Goal: Task Accomplishment & Management: Use online tool/utility

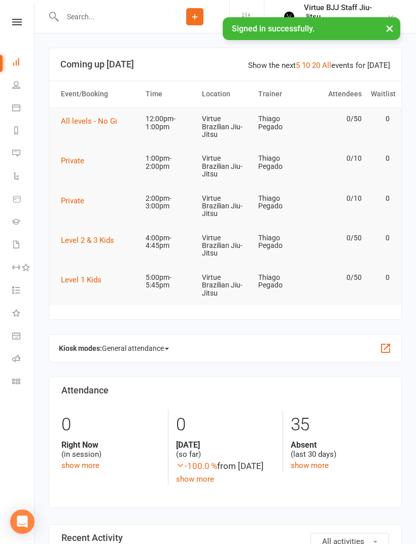
click at [142, 22] on input "text" at bounding box center [109, 17] width 101 height 14
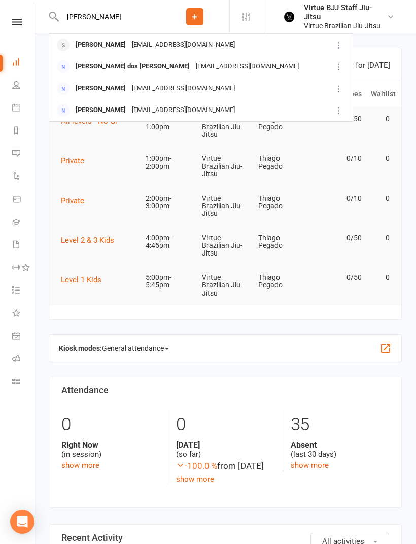
type input "[PERSON_NAME]"
click at [184, 43] on div "[EMAIL_ADDRESS][DOMAIN_NAME]" at bounding box center [183, 45] width 109 height 15
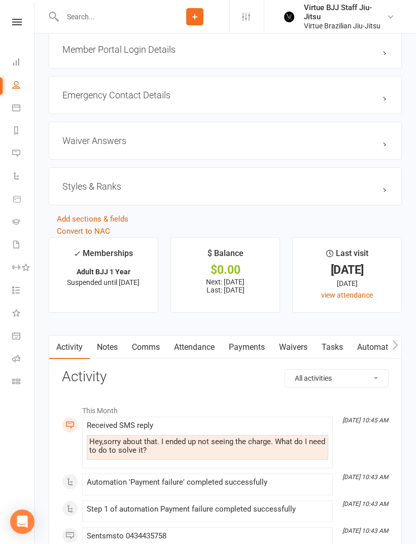
click at [264, 349] on link "Payments" at bounding box center [247, 347] width 50 height 23
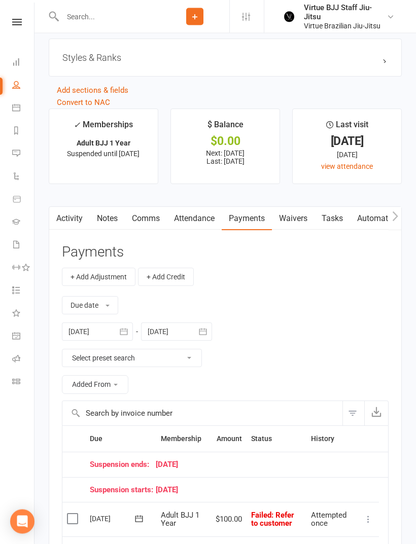
scroll to position [953, 0]
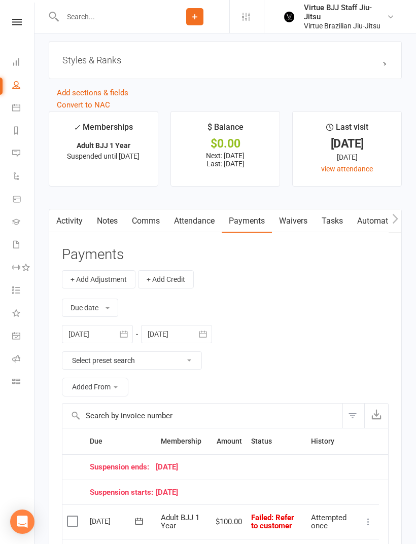
click at [130, 23] on input "text" at bounding box center [109, 17] width 101 height 14
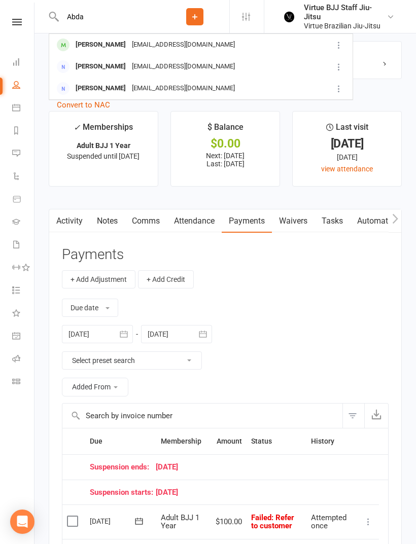
type input "Abda"
click at [149, 45] on div "[EMAIL_ADDRESS][DOMAIN_NAME]" at bounding box center [183, 45] width 109 height 15
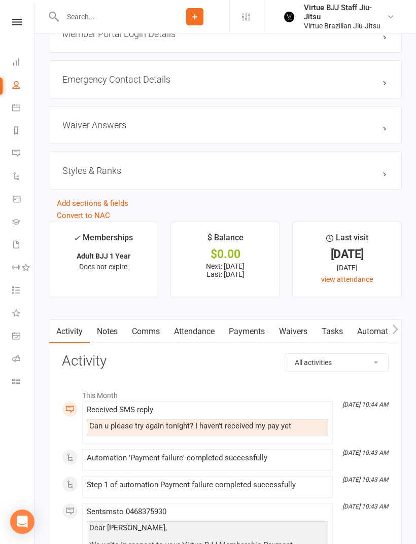
click at [256, 340] on link "Payments" at bounding box center [247, 331] width 50 height 23
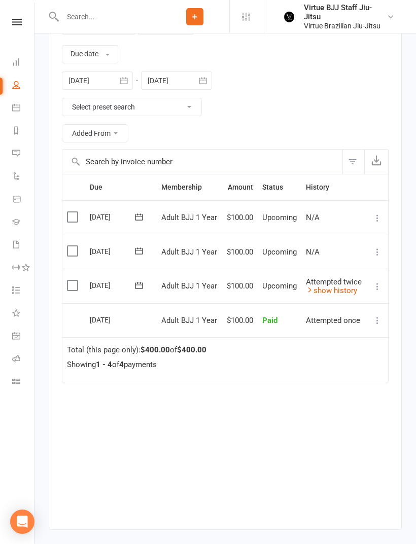
scroll to position [1152, 0]
click at [377, 288] on icon at bounding box center [377, 287] width 10 height 10
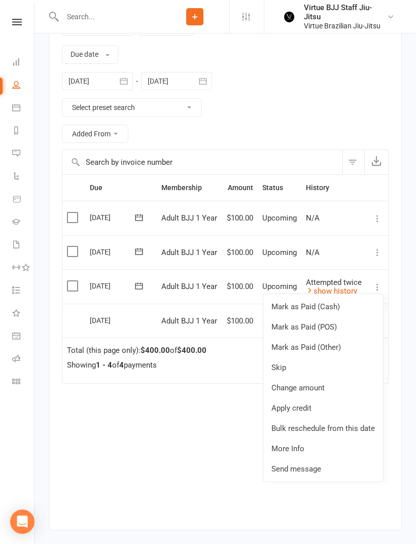
click at [142, 289] on icon at bounding box center [139, 286] width 8 height 7
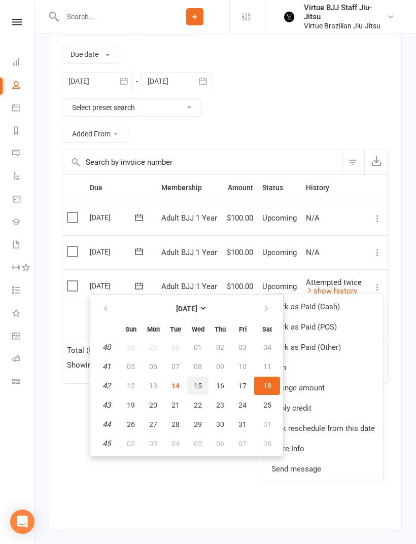
click at [199, 382] on span "15" at bounding box center [198, 386] width 8 height 8
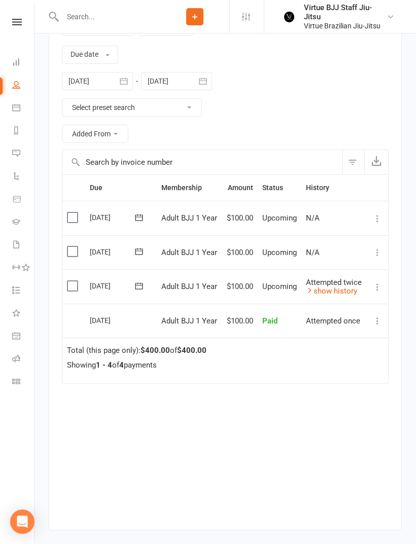
scroll to position [1184, 0]
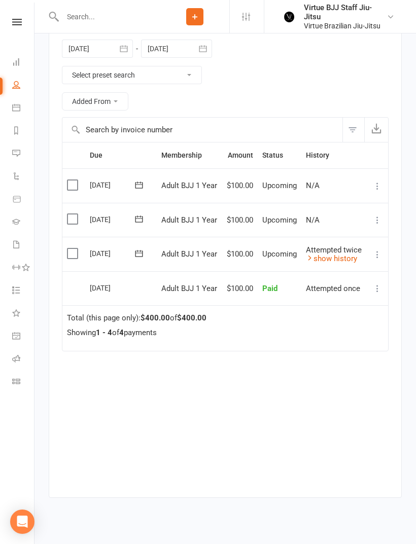
click at [16, 17] on nav "Clubworx Dashboard People Calendar Reports Messages 2 Automations Product Sales…" at bounding box center [17, 275] width 35 height 544
click at [20, 24] on icon at bounding box center [17, 22] width 10 height 7
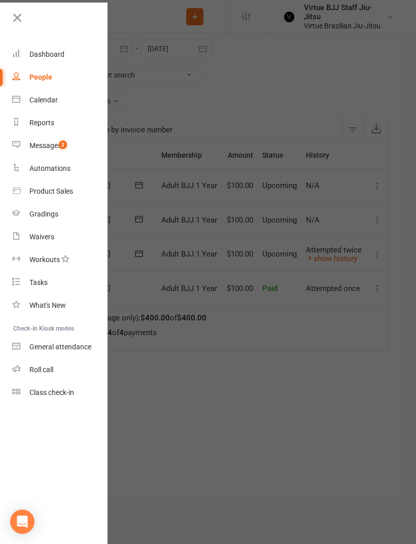
click at [71, 146] on link "Messages 2" at bounding box center [60, 145] width 96 height 23
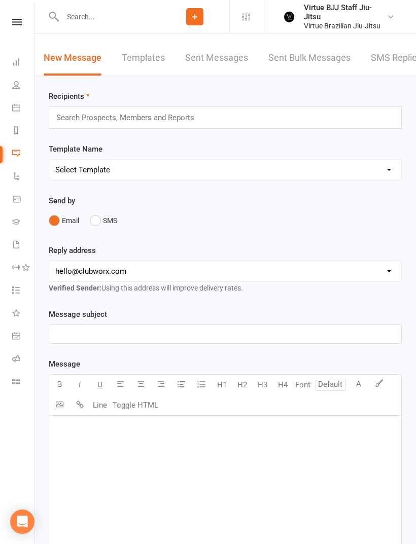
click at [378, 58] on link "SMS Replies 2" at bounding box center [401, 58] width 61 height 35
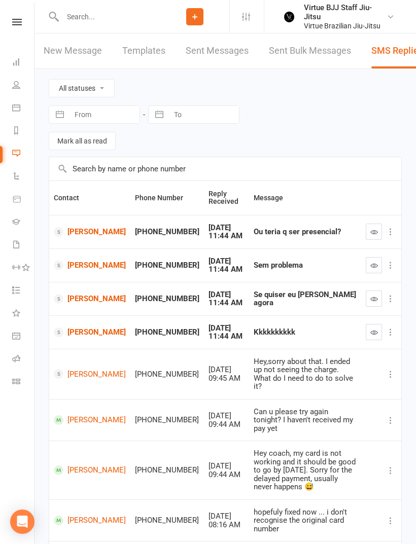
click at [371, 232] on icon "button" at bounding box center [374, 232] width 8 height 8
click at [370, 265] on icon "button" at bounding box center [374, 266] width 8 height 8
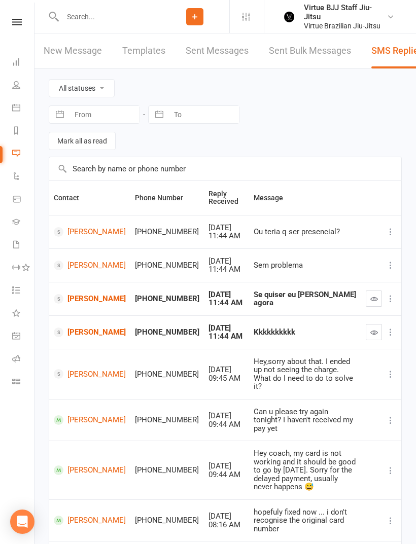
click at [366, 295] on button "button" at bounding box center [374, 299] width 16 height 16
click at [370, 334] on icon "button" at bounding box center [374, 333] width 8 height 8
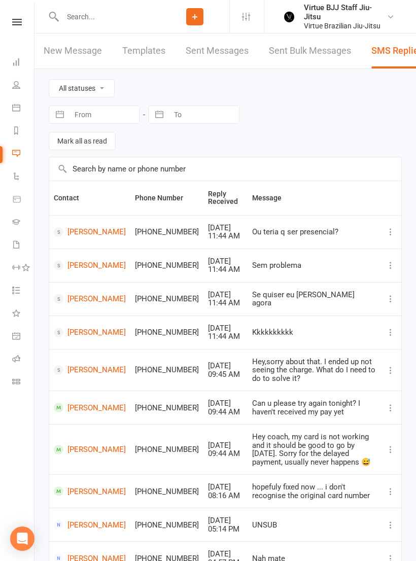
click at [86, 52] on link "New Message" at bounding box center [73, 50] width 58 height 35
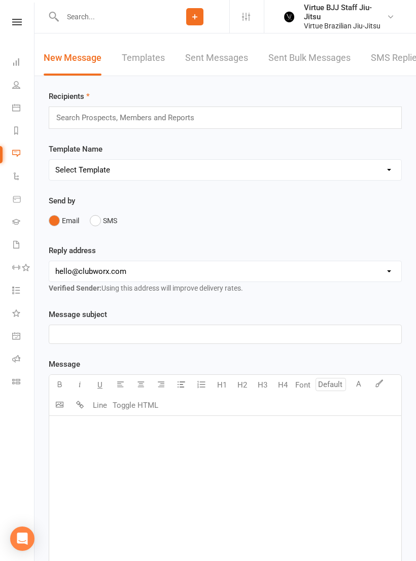
click at [178, 119] on input "text" at bounding box center [129, 117] width 149 height 13
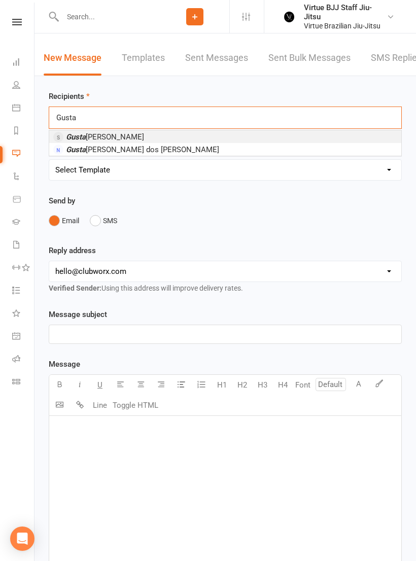
type input "Gusta"
click at [191, 142] on li "Gusta [PERSON_NAME]" at bounding box center [225, 136] width 352 height 13
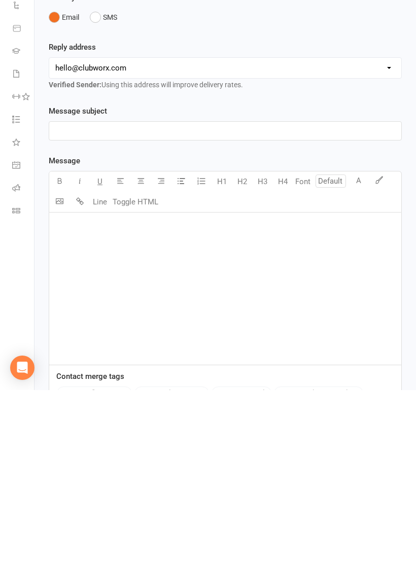
scroll to position [113, 0]
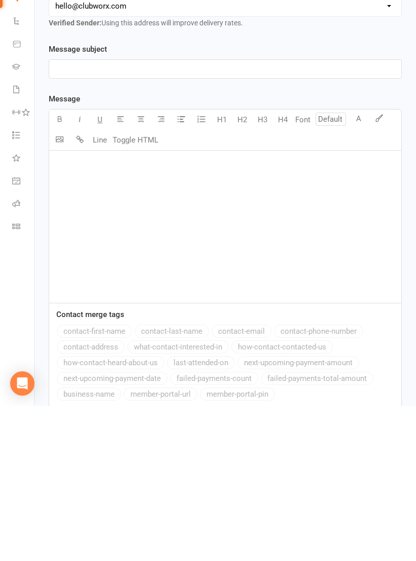
click at [195, 306] on div "﻿" at bounding box center [225, 382] width 352 height 152
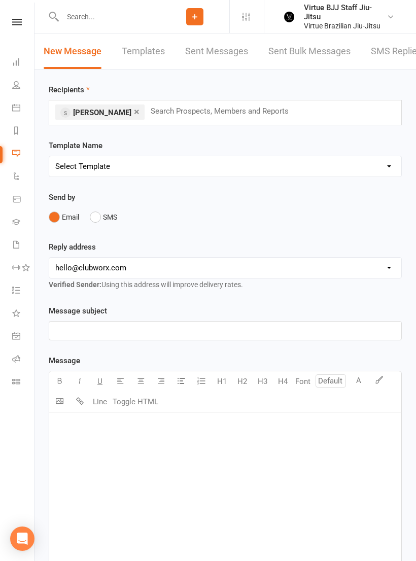
scroll to position [0, 0]
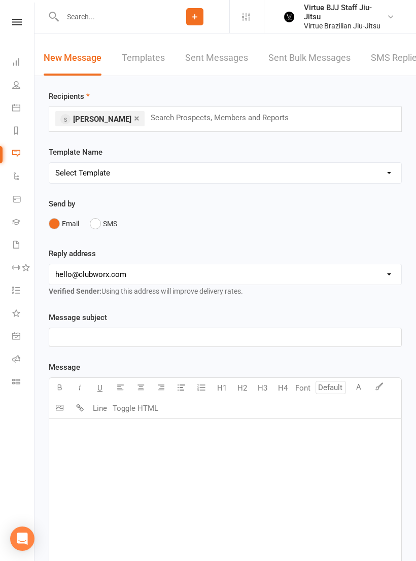
click at [102, 18] on input "text" at bounding box center [109, 17] width 101 height 14
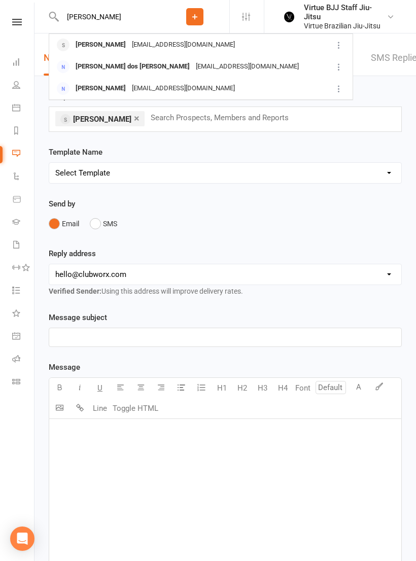
type input "[PERSON_NAME]"
click at [191, 47] on div "[EMAIL_ADDRESS][DOMAIN_NAME]" at bounding box center [183, 45] width 109 height 15
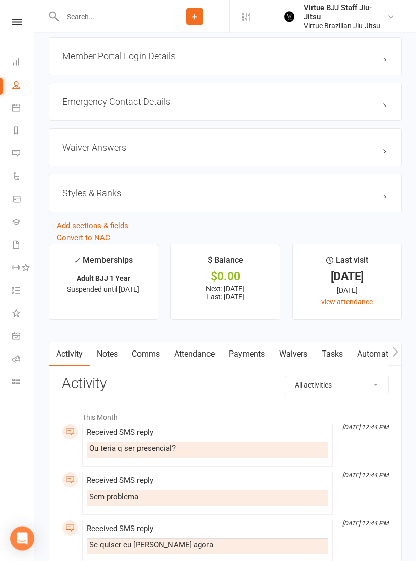
click at [256, 363] on link "Payments" at bounding box center [247, 354] width 50 height 23
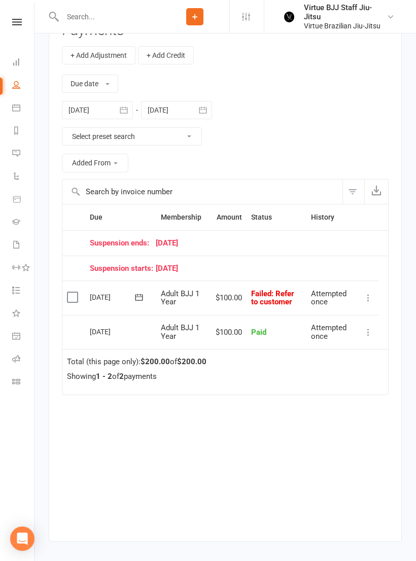
scroll to position [1179, 0]
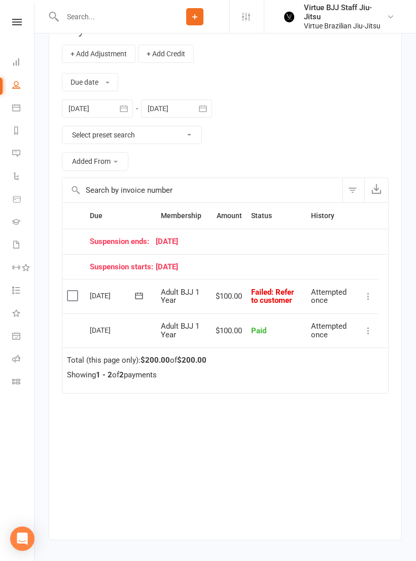
click at [141, 294] on icon at bounding box center [139, 296] width 10 height 10
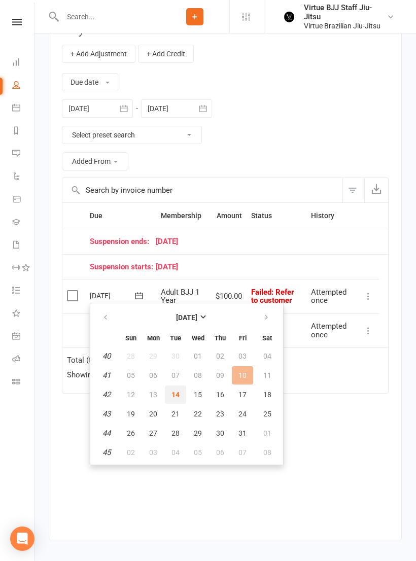
click at [177, 394] on span "14" at bounding box center [175, 395] width 8 height 8
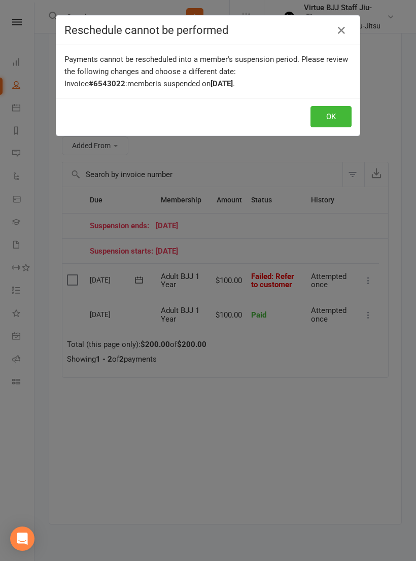
click at [340, 32] on icon "button" at bounding box center [341, 30] width 12 height 12
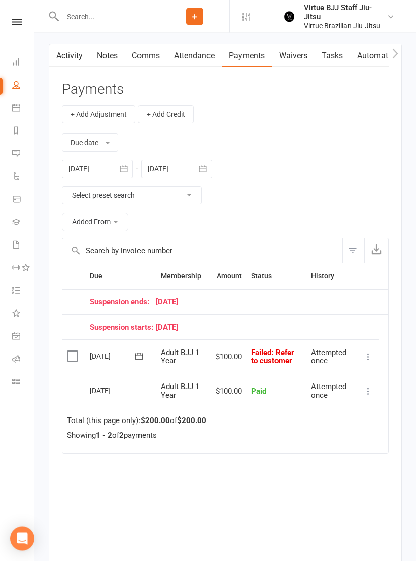
scroll to position [1204, 0]
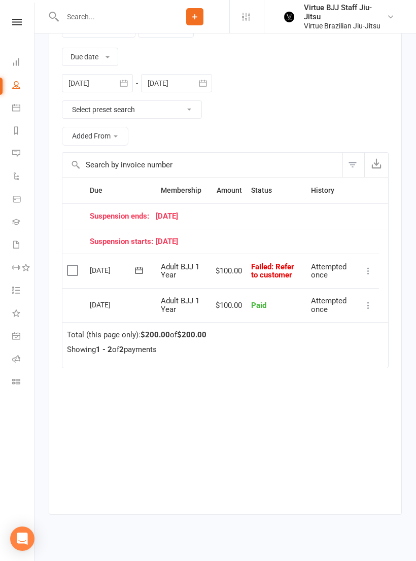
click at [371, 274] on icon at bounding box center [368, 271] width 10 height 10
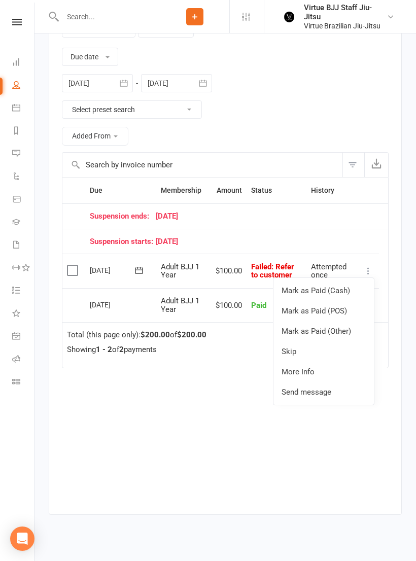
click at [220, 408] on div "Due Contact Membership Amount Status History Invoice # Suspension ends: [DATE] …" at bounding box center [225, 338] width 327 height 322
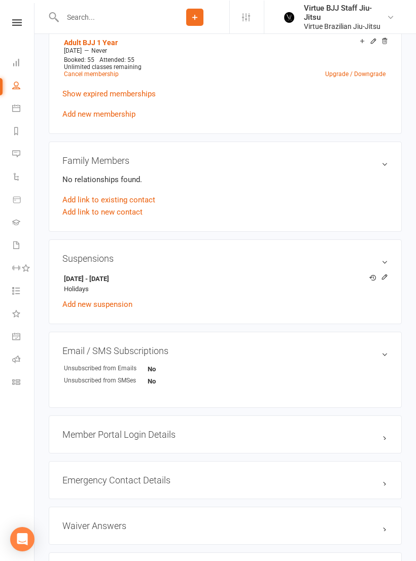
scroll to position [442, 0]
click at [387, 274] on icon at bounding box center [384, 276] width 7 height 7
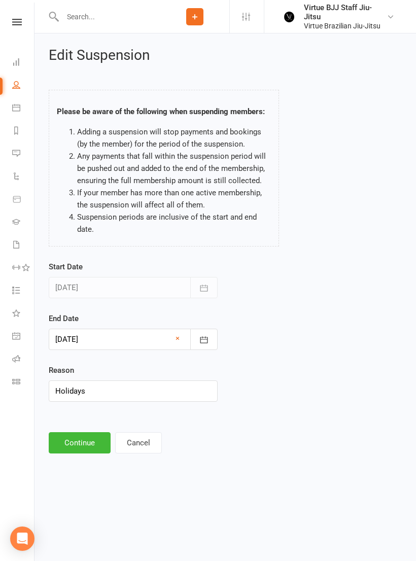
click at [205, 288] on icon "button" at bounding box center [204, 288] width 10 height 10
click at [213, 286] on button "button" at bounding box center [203, 287] width 27 height 21
click at [206, 340] on icon "button" at bounding box center [204, 340] width 10 height 10
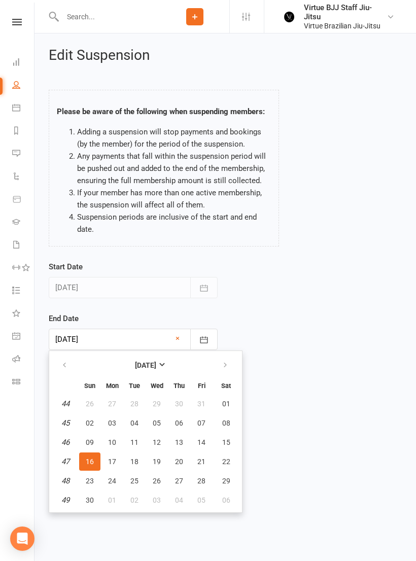
click at [290, 301] on div "Start Date [DATE] [DATE] Sun Mon Tue Wed Thu Fri Sat 40 28 29 30 01 02 03 04 41…" at bounding box center [225, 338] width 368 height 155
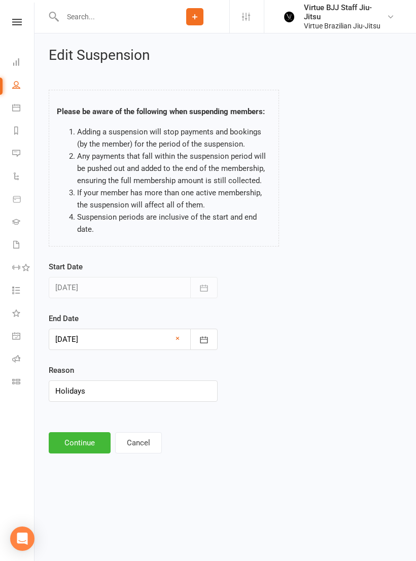
click at [208, 341] on icon "button" at bounding box center [204, 340] width 10 height 10
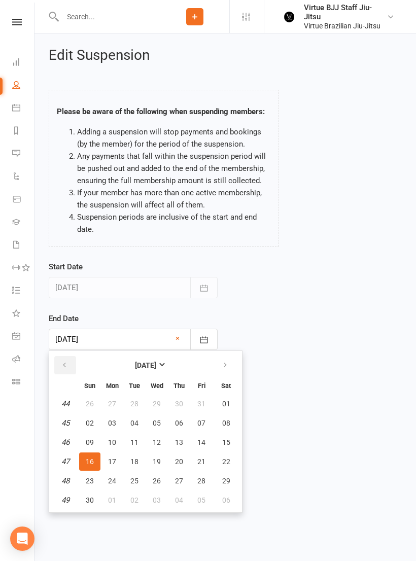
click at [73, 363] on button "button" at bounding box center [65, 365] width 22 height 18
click at [133, 440] on span "14" at bounding box center [134, 442] width 8 height 8
type input "[DATE]"
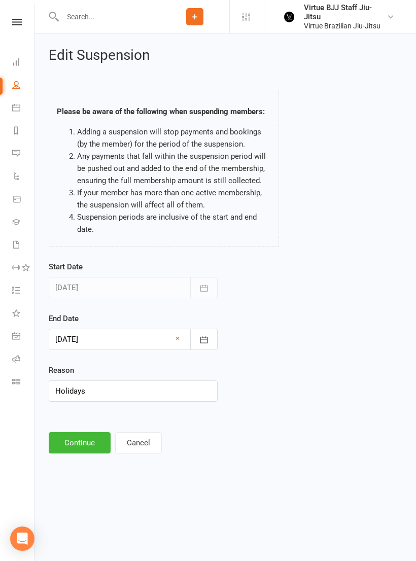
click at [92, 443] on button "Continue" at bounding box center [80, 442] width 62 height 21
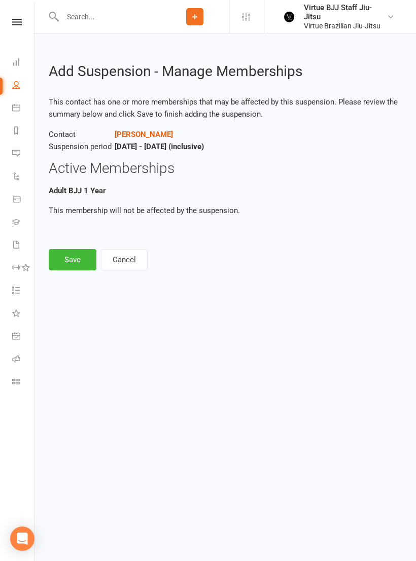
click at [71, 261] on button "Save" at bounding box center [73, 259] width 48 height 21
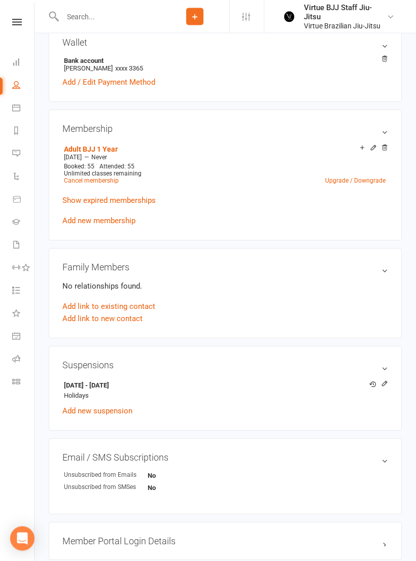
click at [117, 416] on link "Add new suspension" at bounding box center [97, 411] width 70 height 9
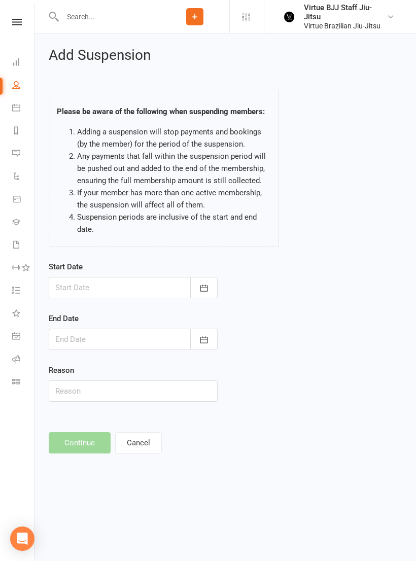
click at [202, 289] on icon "button" at bounding box center [204, 288] width 10 height 10
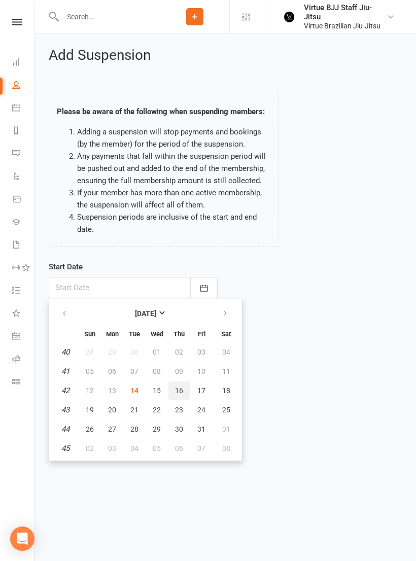
click at [184, 388] on button "16" at bounding box center [178, 391] width 21 height 18
type input "[DATE]"
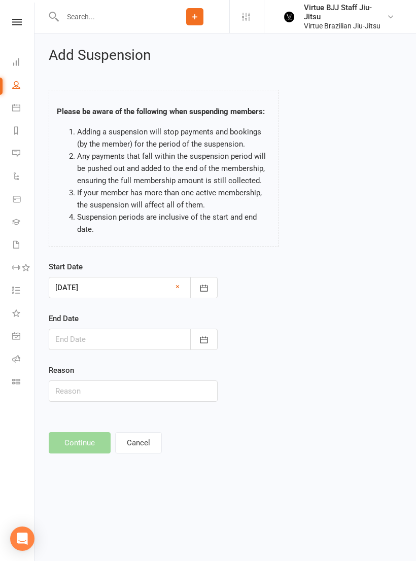
click at [209, 340] on icon "button" at bounding box center [204, 340] width 10 height 10
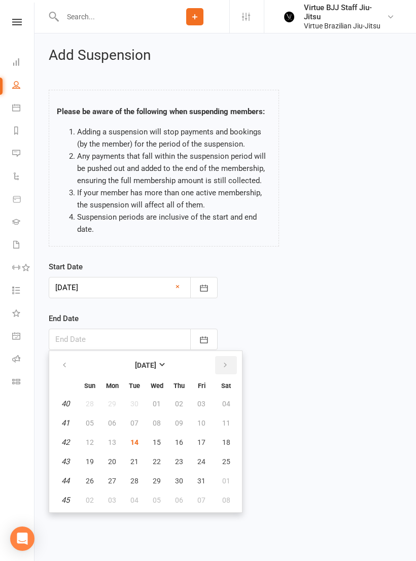
click at [235, 363] on button "button" at bounding box center [226, 365] width 22 height 18
click at [96, 455] on button "16" at bounding box center [89, 462] width 21 height 18
type input "[DATE]"
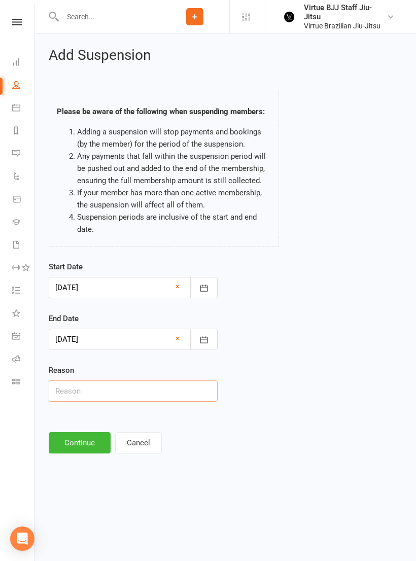
click at [130, 390] on input "text" at bounding box center [133, 391] width 169 height 21
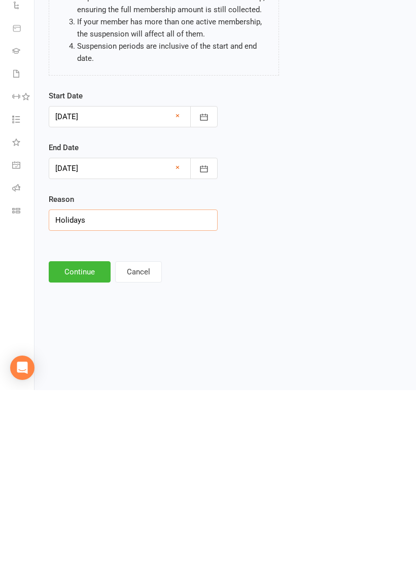
type input "Holidays"
click at [93, 432] on button "Continue" at bounding box center [80, 442] width 62 height 21
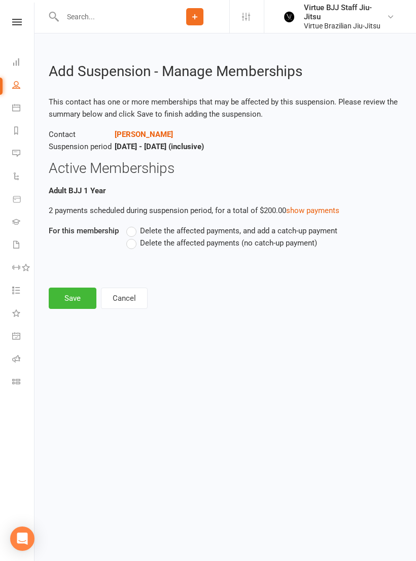
click at [201, 247] on label "Delete the affected payments (no catch-up payment)" at bounding box center [221, 243] width 191 height 12
click at [133, 237] on input "Delete the affected payments (no catch-up payment)" at bounding box center [129, 237] width 7 height 0
click at [85, 296] on button "Save" at bounding box center [73, 298] width 48 height 21
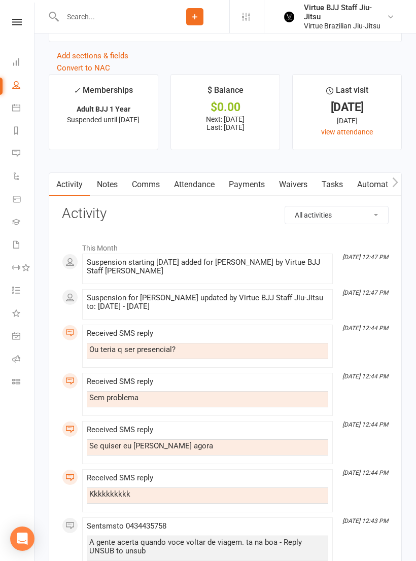
click at [255, 189] on link "Payments" at bounding box center [247, 184] width 50 height 23
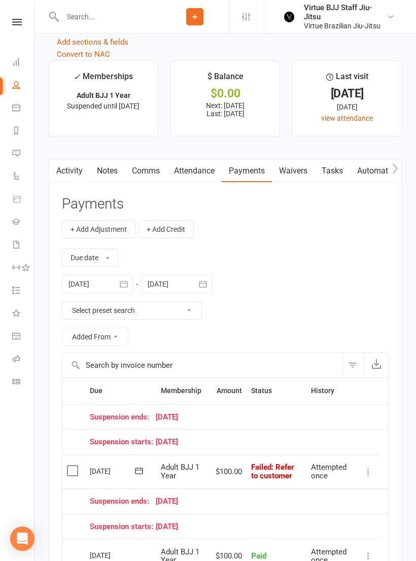
scroll to position [1247, 0]
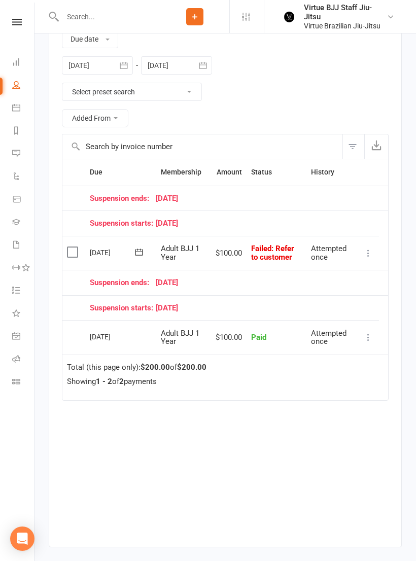
click at [148, 255] on button at bounding box center [139, 252] width 20 height 11
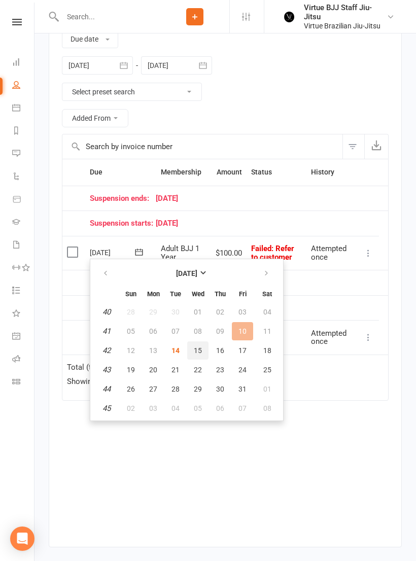
click at [202, 352] on button "15" at bounding box center [197, 350] width 21 height 18
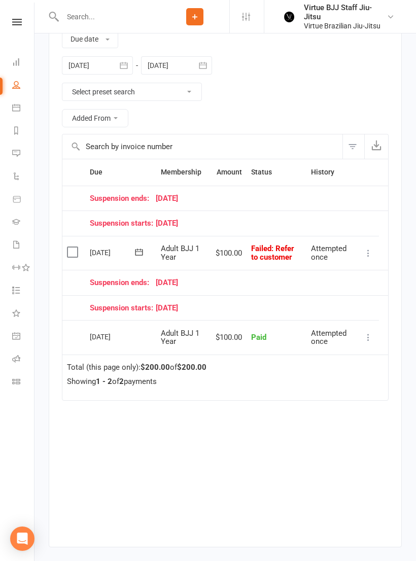
scroll to position [1262, 0]
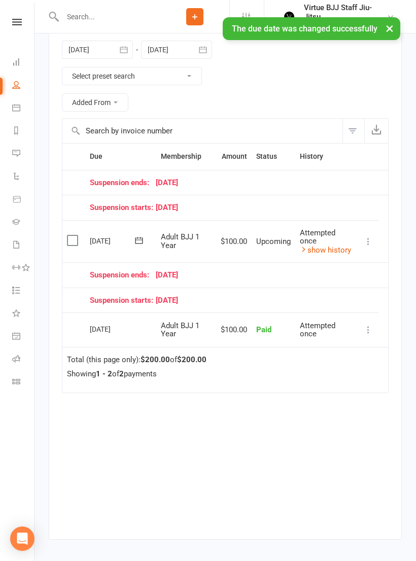
click at [78, 21] on input "text" at bounding box center [109, 17] width 101 height 14
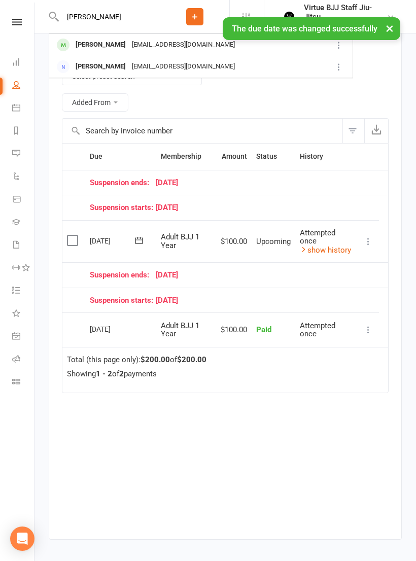
type input "[PERSON_NAME]"
click at [23, 152] on link "Messages -2" at bounding box center [23, 154] width 23 height 23
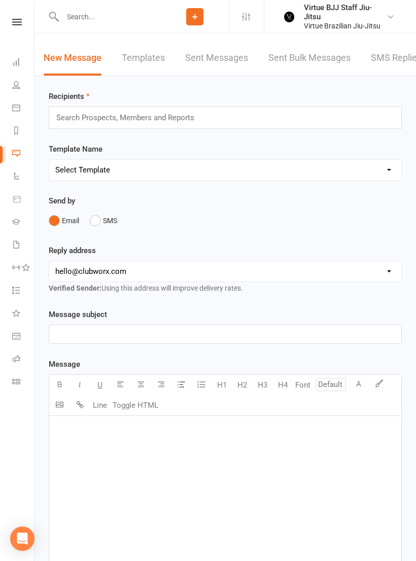
click at [134, 124] on input "text" at bounding box center [129, 117] width 149 height 13
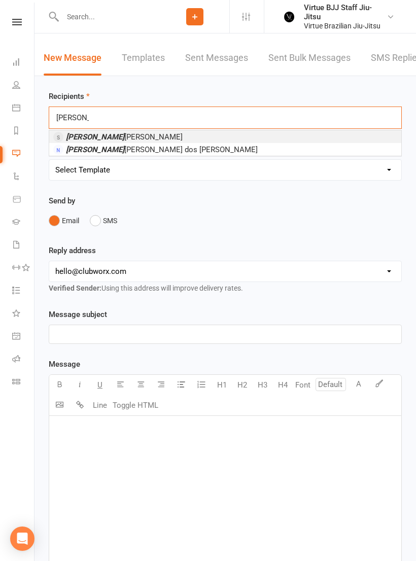
type input "[PERSON_NAME]"
click at [144, 141] on li "[PERSON_NAME]" at bounding box center [225, 136] width 352 height 13
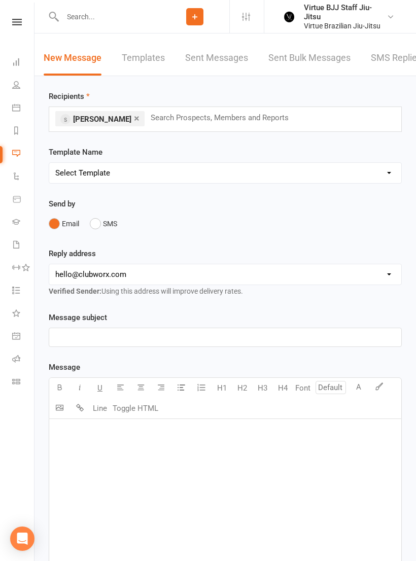
click at [104, 231] on button "SMS" at bounding box center [103, 223] width 27 height 19
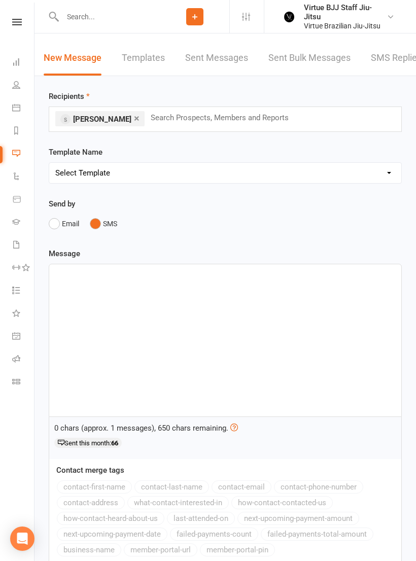
click at [176, 299] on div "﻿" at bounding box center [225, 340] width 352 height 152
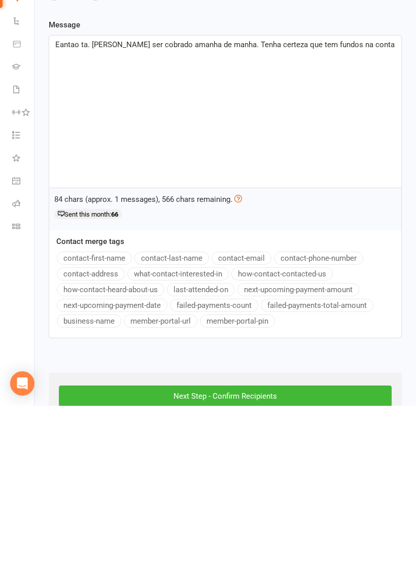
click at [306, 541] on input "Next Step - Confirm Recipients" at bounding box center [225, 551] width 333 height 21
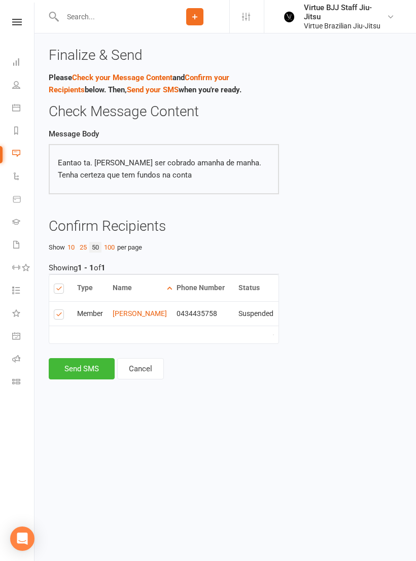
click at [67, 380] on button "Send SMS" at bounding box center [82, 368] width 66 height 21
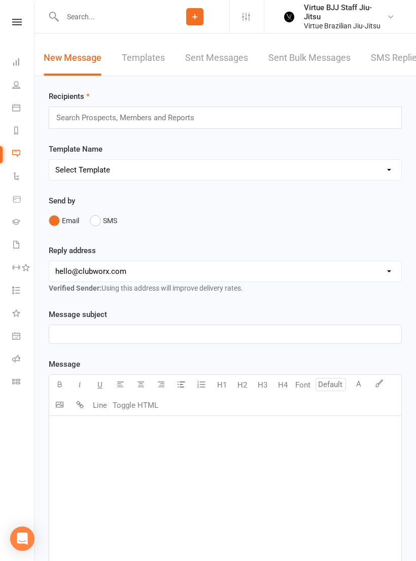
click at [14, 24] on icon at bounding box center [17, 22] width 10 height 7
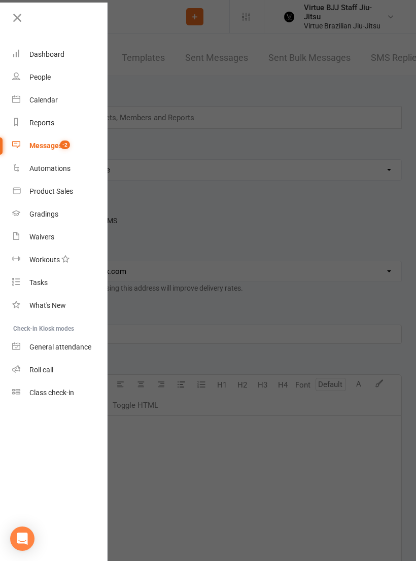
click at [15, 17] on icon at bounding box center [17, 18] width 14 height 14
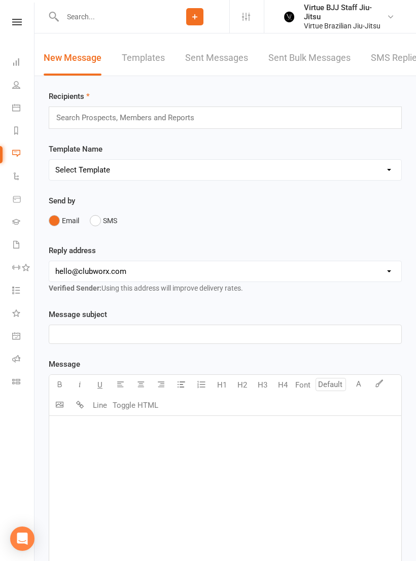
click at [20, 31] on div "Clubworx" at bounding box center [17, 35] width 34 height 33
click at [23, 30] on div "Clubworx" at bounding box center [17, 35] width 34 height 33
click at [20, 24] on icon at bounding box center [17, 22] width 10 height 7
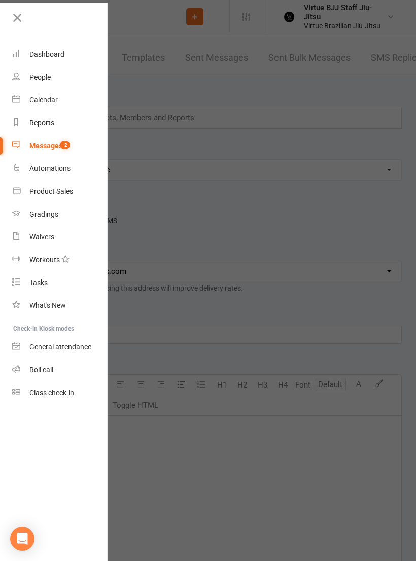
click at [69, 392] on div "Class check-in" at bounding box center [51, 393] width 45 height 8
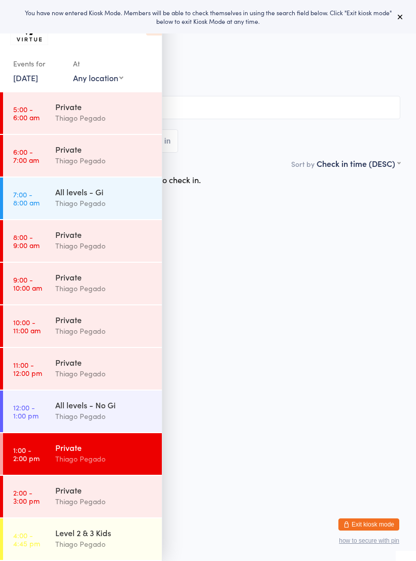
click at [119, 420] on div "Thiago Pegado" at bounding box center [104, 416] width 98 height 12
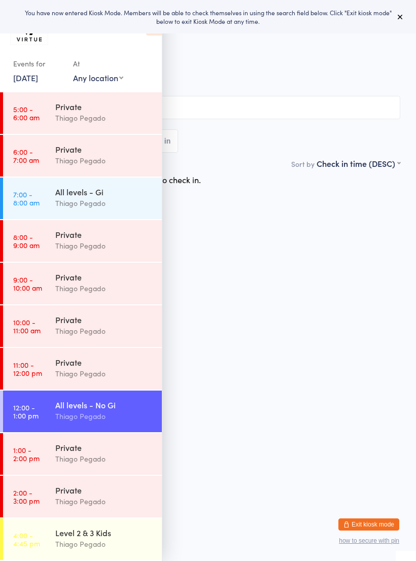
click at [141, 195] on div "All levels - Gi" at bounding box center [104, 191] width 98 height 11
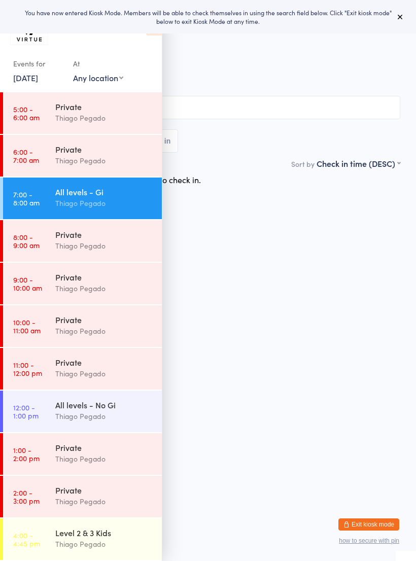
click at [405, 16] on button at bounding box center [400, 17] width 12 height 12
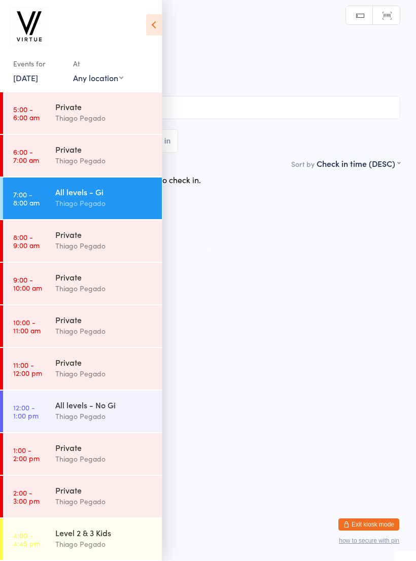
click at [153, 25] on icon at bounding box center [154, 24] width 16 height 21
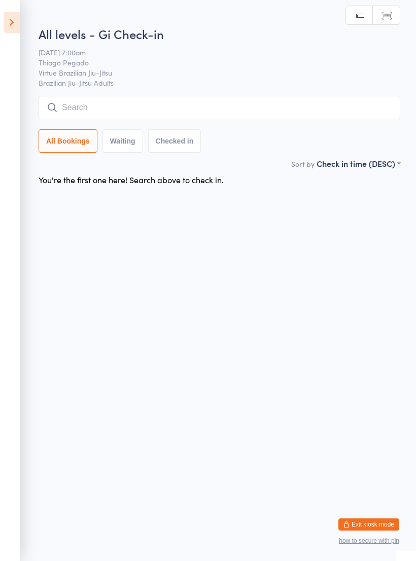
click at [257, 115] on input "search" at bounding box center [220, 107] width 362 height 23
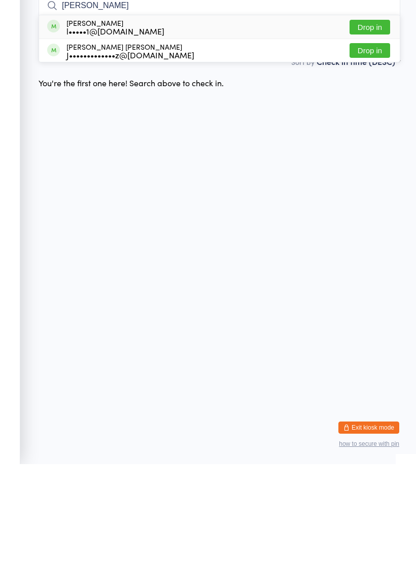
type input "Joel"
click at [124, 148] on div "J•••••••••••••z@gmail.com" at bounding box center [130, 152] width 128 height 8
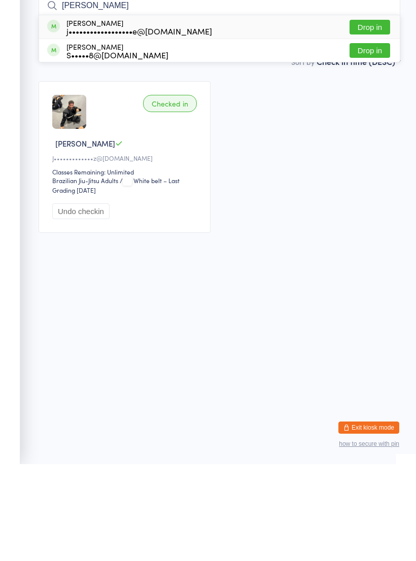
type input "Jaime"
click at [149, 124] on div "j••••••••••••••••••e@gmail.com" at bounding box center [139, 128] width 146 height 8
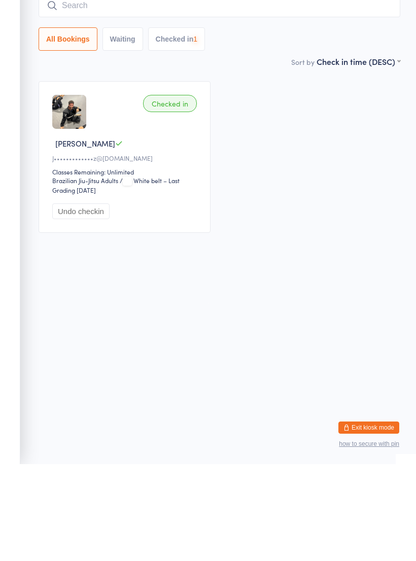
click at [132, 91] on input "search" at bounding box center [220, 102] width 362 height 23
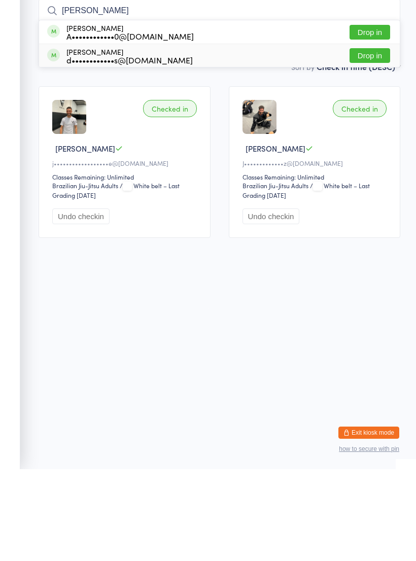
type input "Douglas"
click at [140, 148] on div "d••••••••••••s@live.com" at bounding box center [129, 152] width 126 height 8
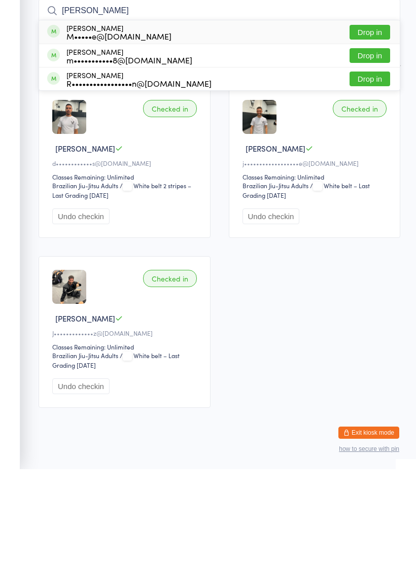
type input "Mauricio"
click at [243, 112] on div "Mauricio De azeredo M•••••e@hotmail.com Drop in" at bounding box center [219, 123] width 361 height 23
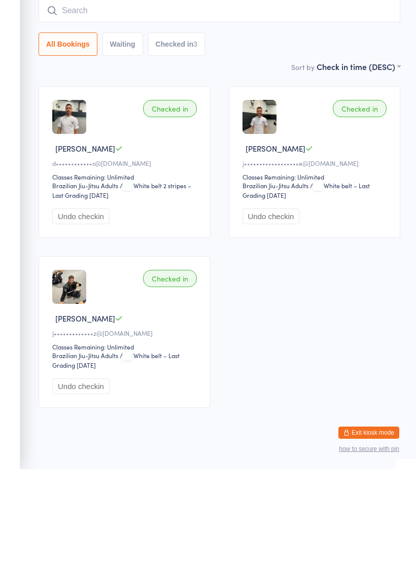
click at [245, 91] on input "search" at bounding box center [220, 102] width 362 height 23
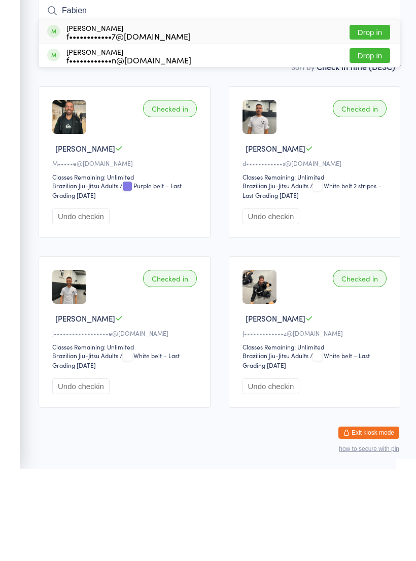
type input "Fabien"
click at [217, 112] on div "Fabien Belovic f••••••••••••7@gmail.com Drop in" at bounding box center [219, 123] width 361 height 23
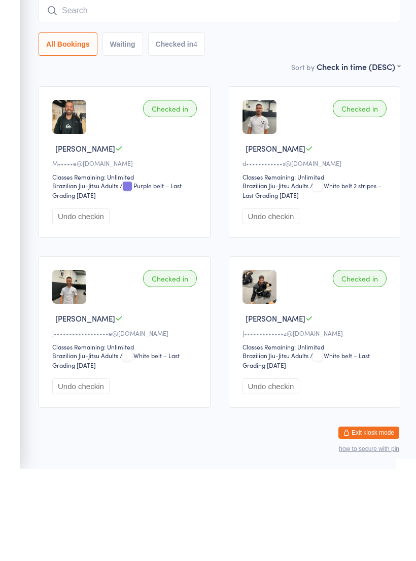
click at [233, 91] on input "search" at bounding box center [220, 102] width 362 height 23
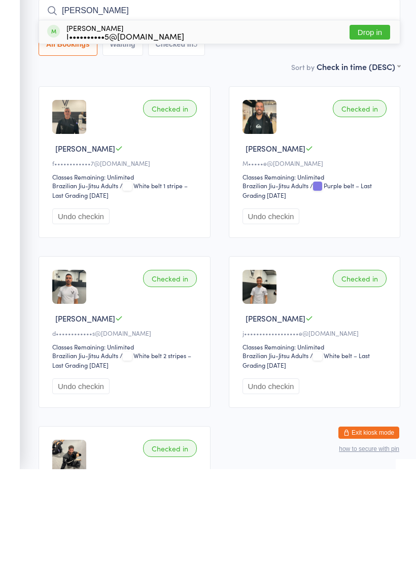
type input "Igor"
click at [215, 112] on div "Igor Fomin I••••••••••5@gmail.com Drop in" at bounding box center [219, 123] width 361 height 23
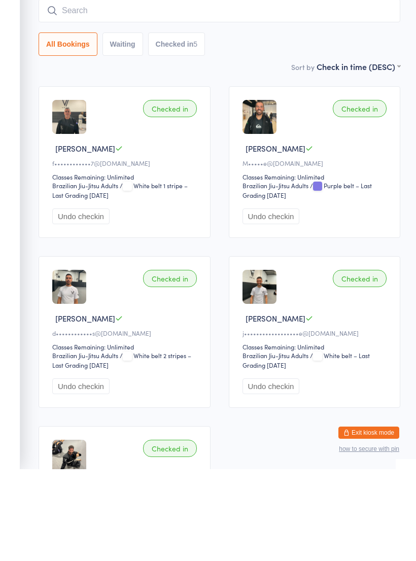
click at [236, 91] on input "search" at bounding box center [220, 102] width 362 height 23
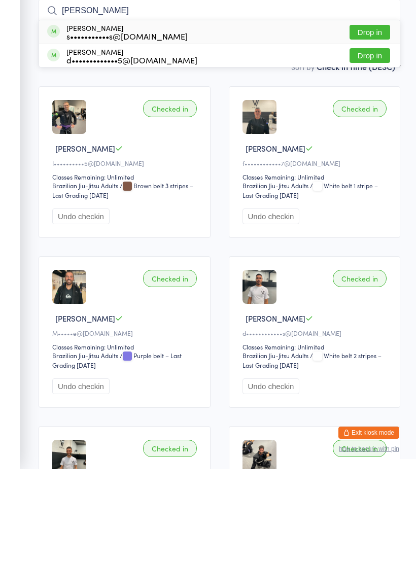
type input "Gabriel"
click at [252, 112] on div "Gabriel Carvalho s•••••••••••s@gmail.com Drop in" at bounding box center [219, 123] width 361 height 23
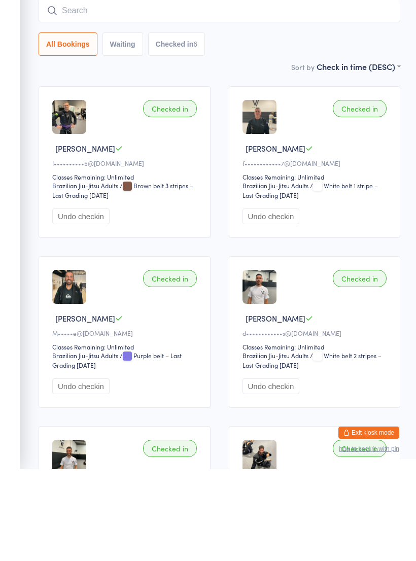
scroll to position [92, 0]
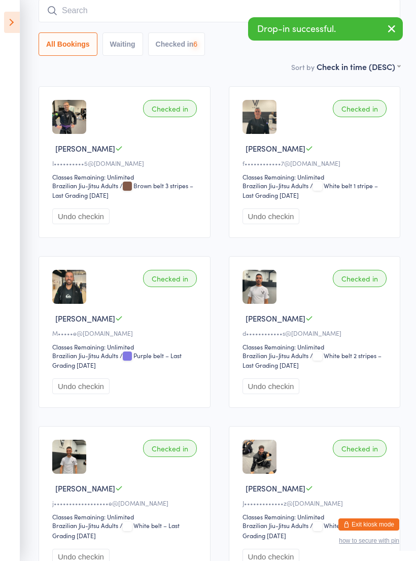
click at [256, 17] on input "search" at bounding box center [220, 10] width 362 height 23
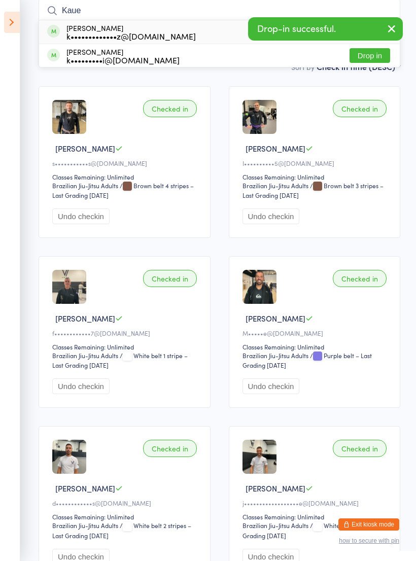
type input "Kaue"
click at [198, 32] on div "Kaue Macruz k•••••••••••••z@gmail.com Drop in" at bounding box center [219, 31] width 361 height 23
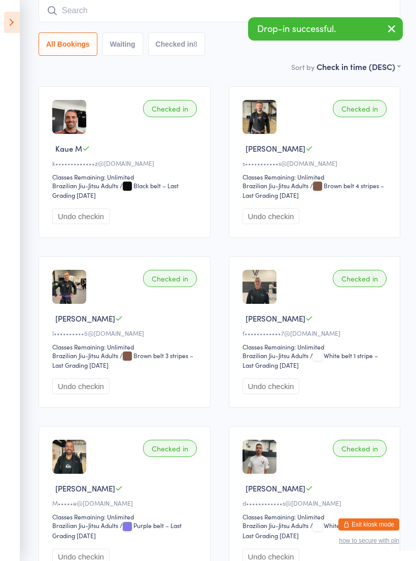
click at [19, 29] on icon at bounding box center [12, 22] width 16 height 21
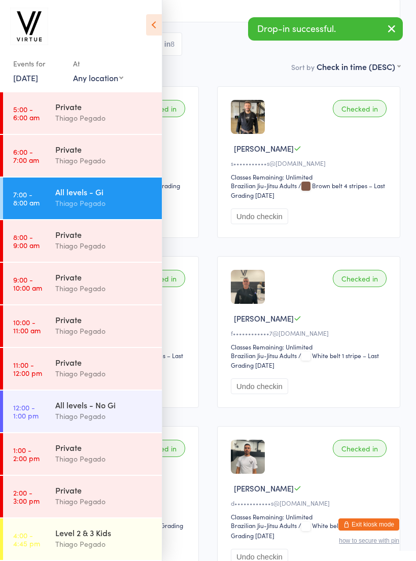
click at [132, 416] on div "Thiago Pegado" at bounding box center [104, 416] width 98 height 12
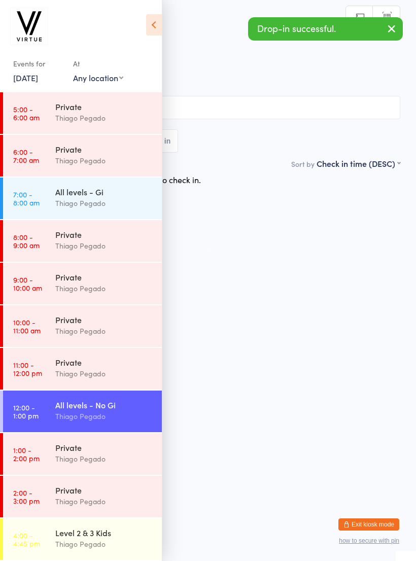
click at [152, 35] on icon at bounding box center [154, 24] width 16 height 21
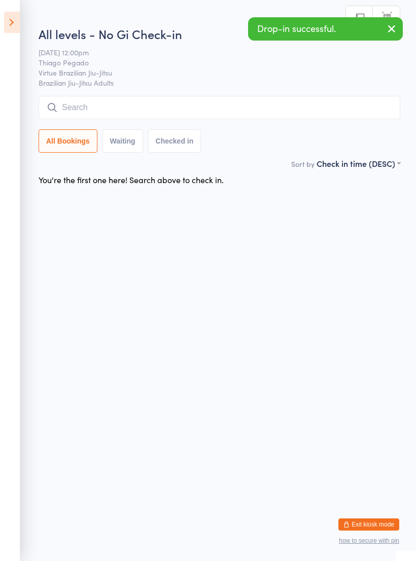
click at [181, 116] on input "search" at bounding box center [220, 107] width 362 height 23
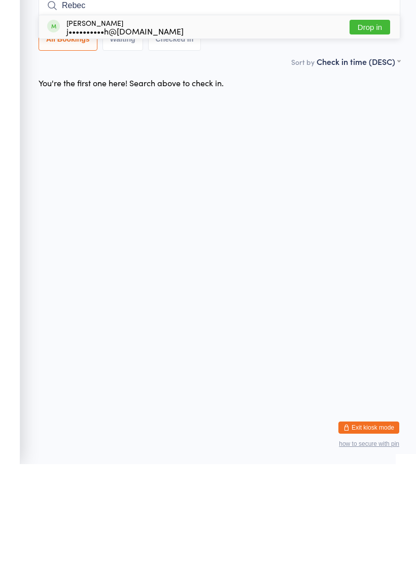
type input "Rebec"
click at [219, 112] on div "Rebecca Mcculloch j••••••••••h@gmail.com Drop in" at bounding box center [219, 123] width 361 height 23
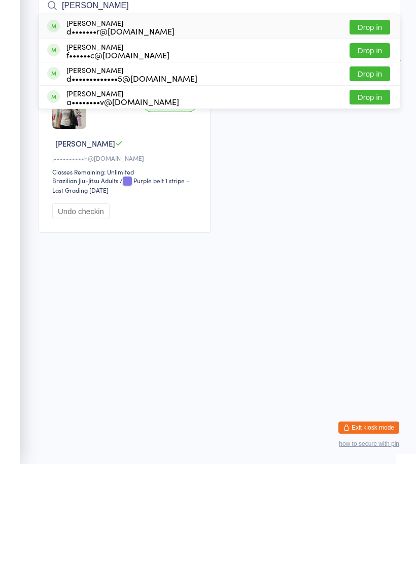
type input "Danica"
click at [144, 124] on div "d•••••••r@gmail.com" at bounding box center [120, 128] width 108 height 8
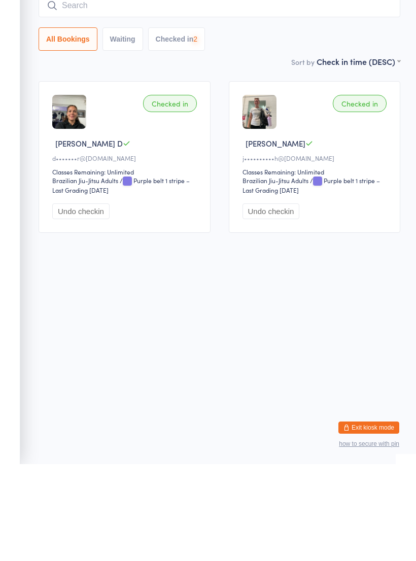
click at [178, 91] on input "search" at bounding box center [220, 102] width 362 height 23
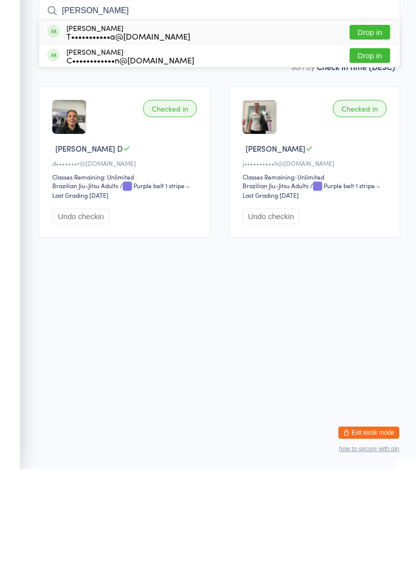
type input "Tyson"
click at [150, 124] on div "T•••••••••••a@gmail.com" at bounding box center [128, 128] width 124 height 8
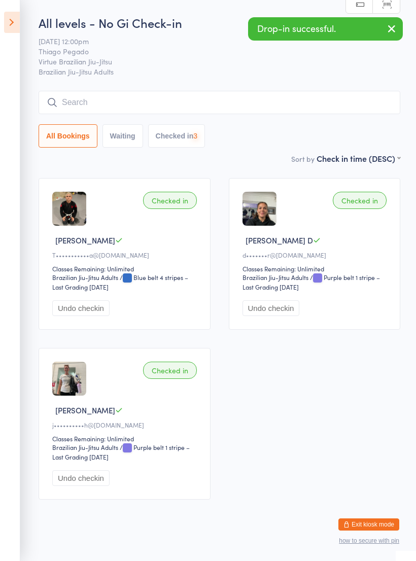
click at [154, 100] on input "search" at bounding box center [220, 102] width 362 height 23
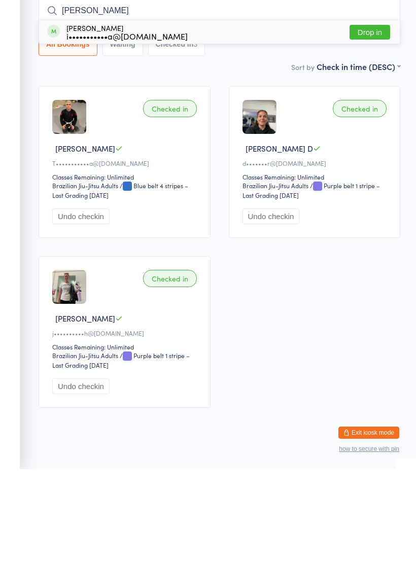
type input "Isabel"
click at [148, 112] on div "Isabel Lerida i•••••••••••a@gmail.com Drop in" at bounding box center [219, 123] width 361 height 23
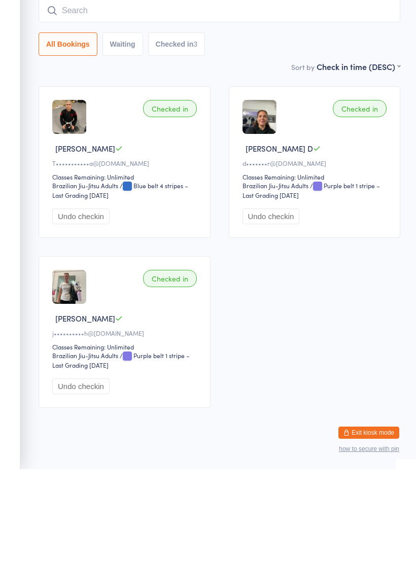
click at [171, 124] on button "Checked in 3" at bounding box center [176, 135] width 57 height 23
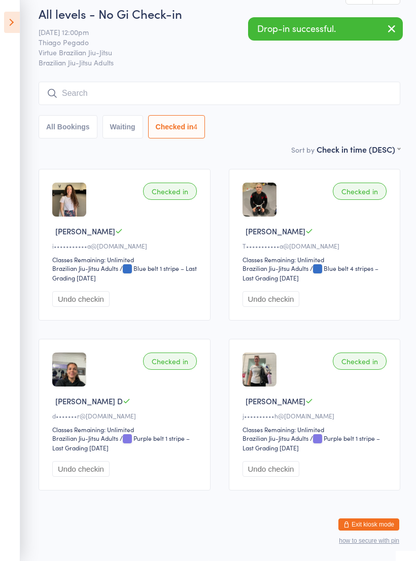
click at [206, 82] on input "search" at bounding box center [220, 93] width 362 height 23
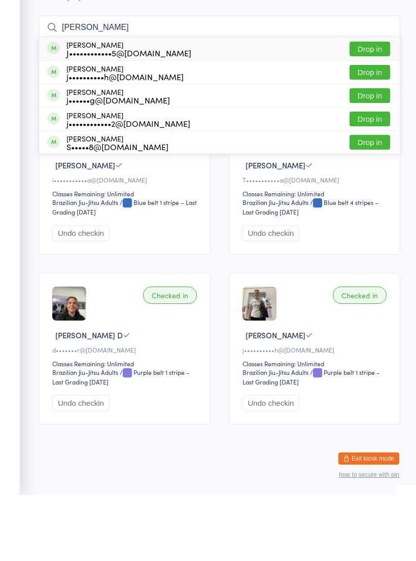
type input "James"
click at [152, 115] on div "J••••••••••••5@hotmail.com" at bounding box center [128, 119] width 125 height 8
